Goal: Navigation & Orientation: Find specific page/section

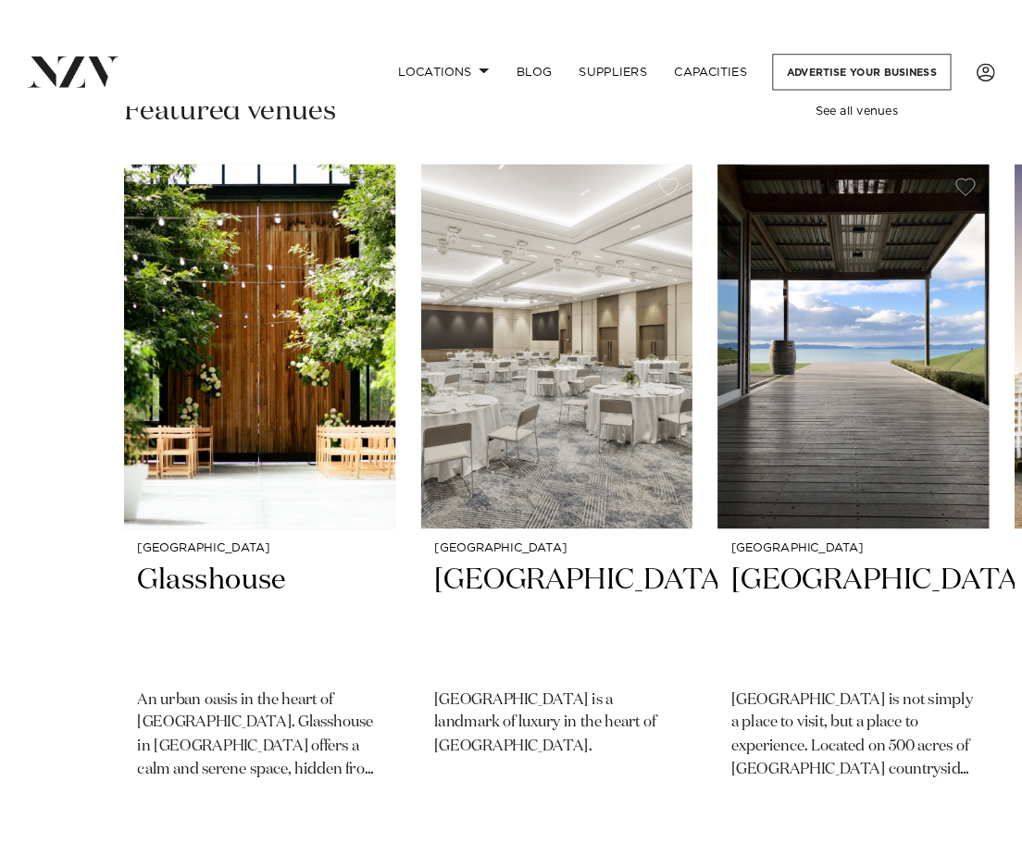
scroll to position [548, 0]
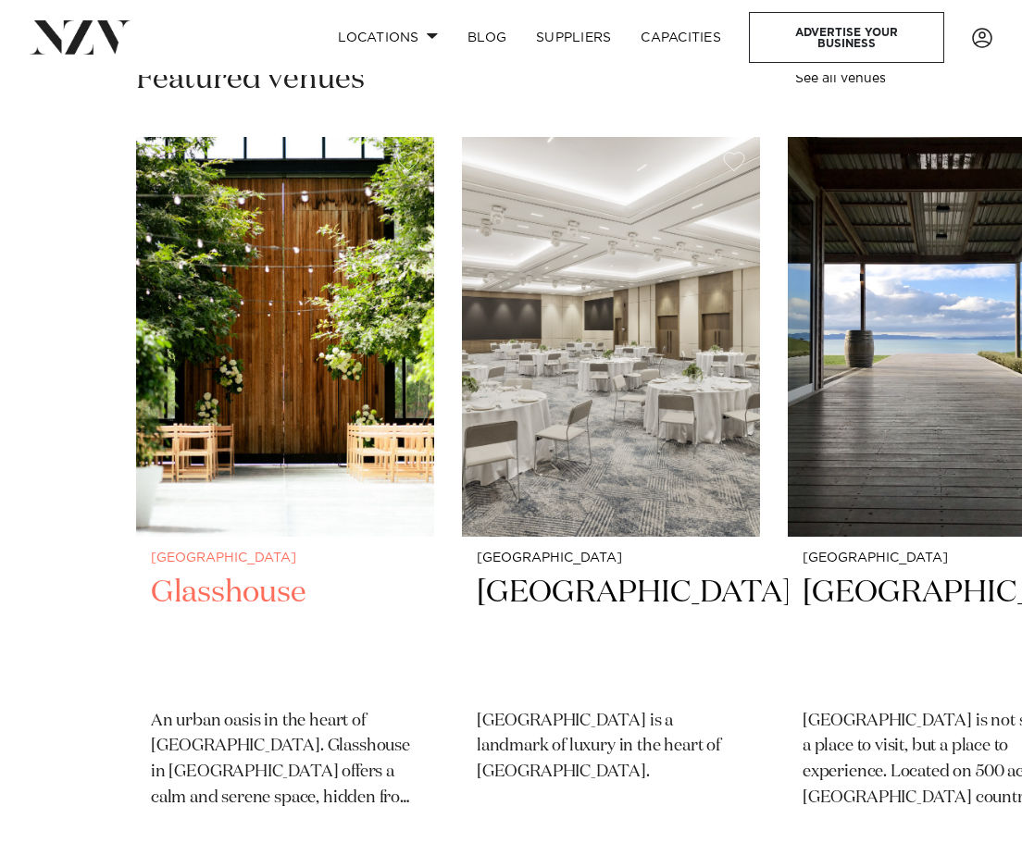
click at [274, 832] on div "Auckland Glasshouse An urban oasis in the heart of [GEOGRAPHIC_DATA]. Glasshous…" at bounding box center [285, 740] width 298 height 407
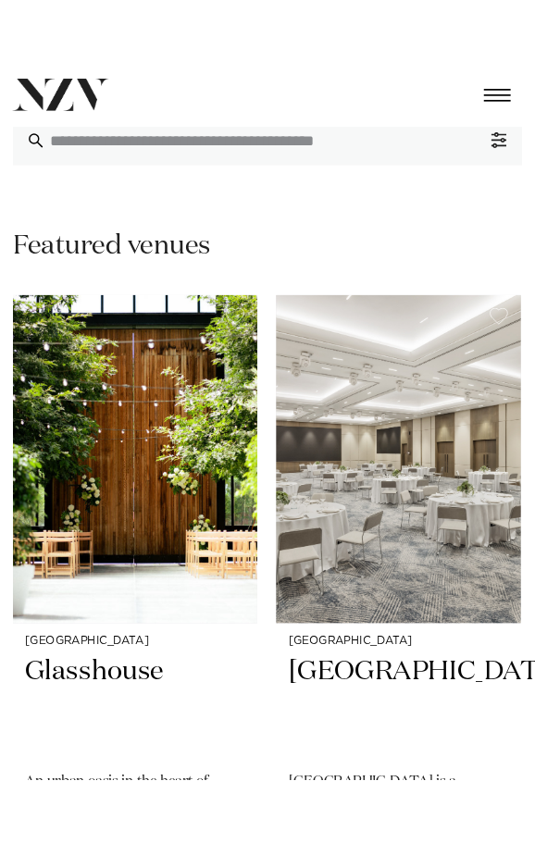
scroll to position [169, 0]
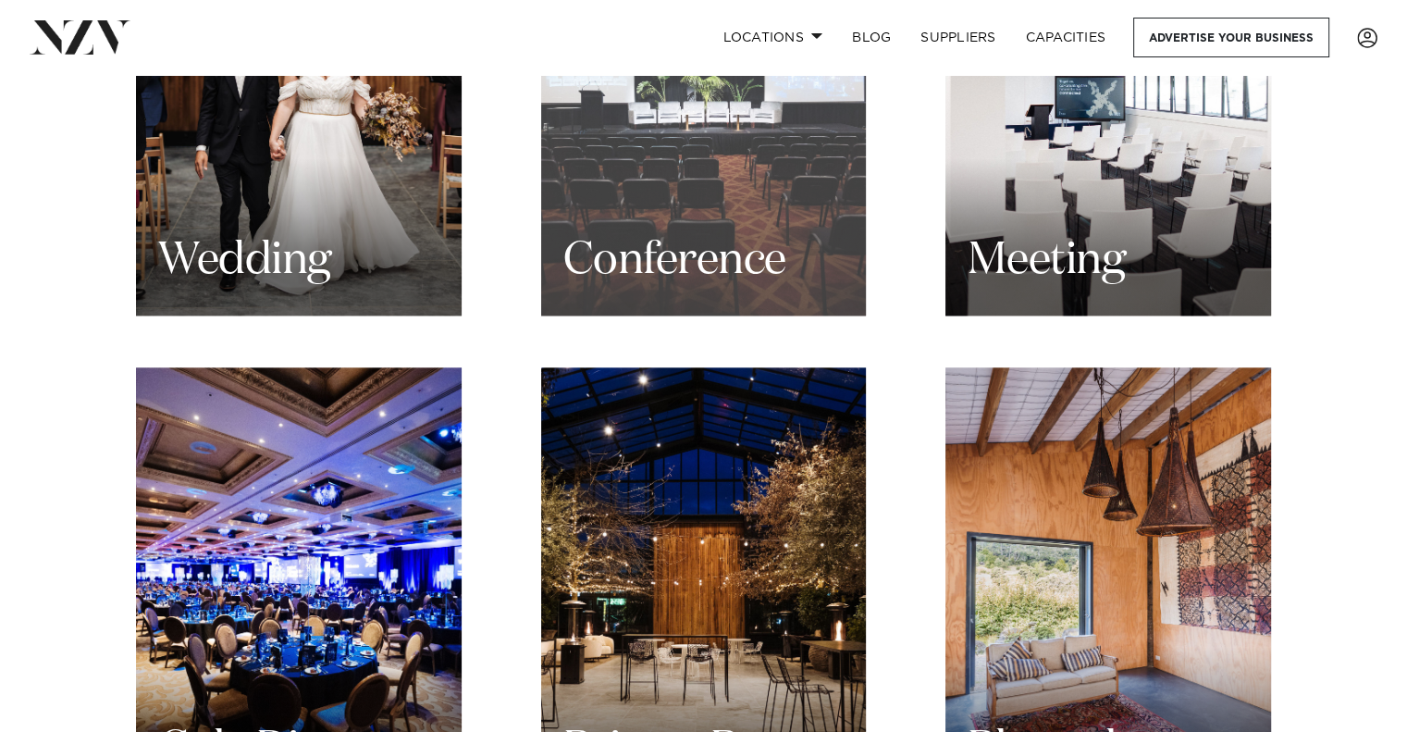
scroll to position [1851, 0]
